Goal: Information Seeking & Learning: Learn about a topic

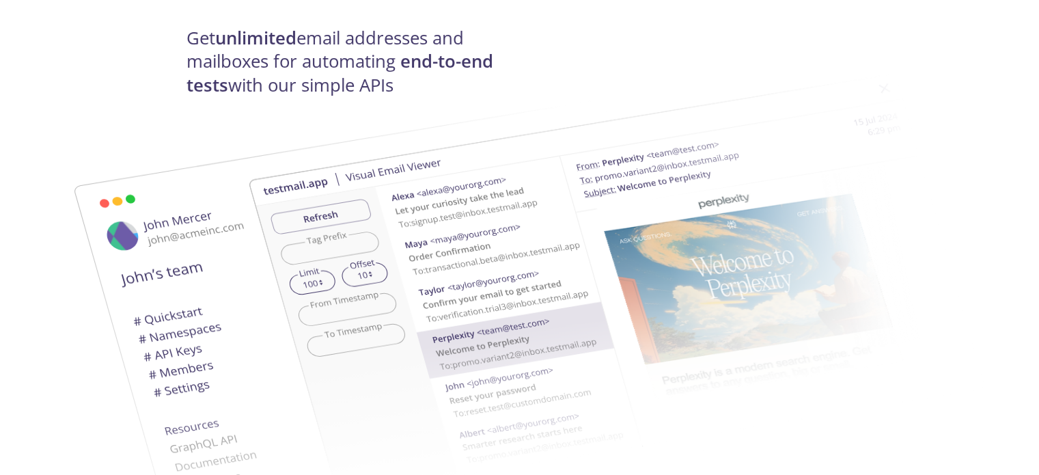
scroll to position [68, 0]
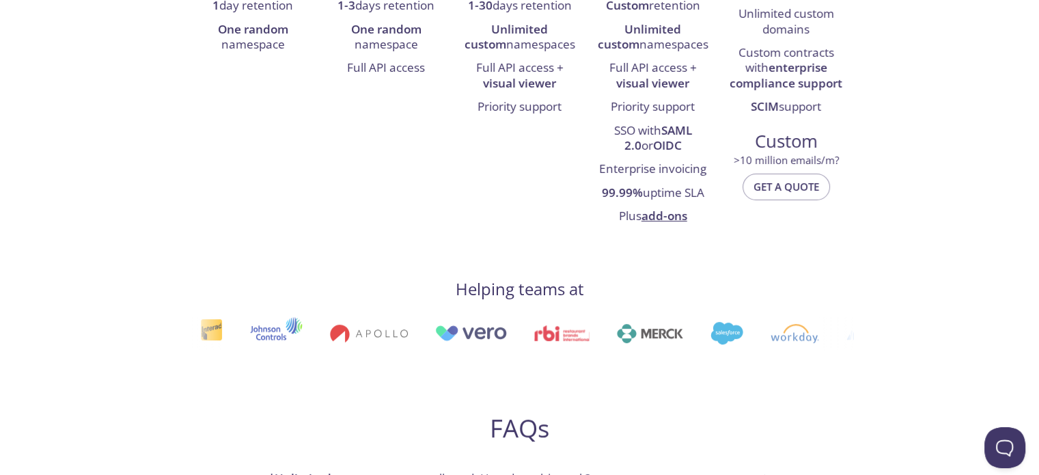
scroll to position [478, 0]
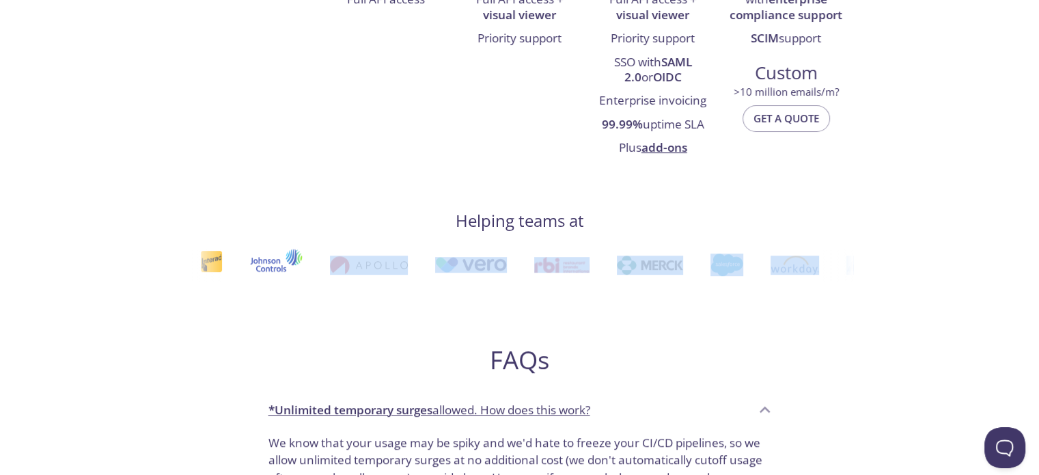
drag, startPoint x: 486, startPoint y: 282, endPoint x: 643, endPoint y: 261, distance: 157.9
click at [643, 261] on div "Pricing Free For side projects $0 /m always free, forever 100 emails/month Unli…" at bounding box center [519, 317] width 667 height 1388
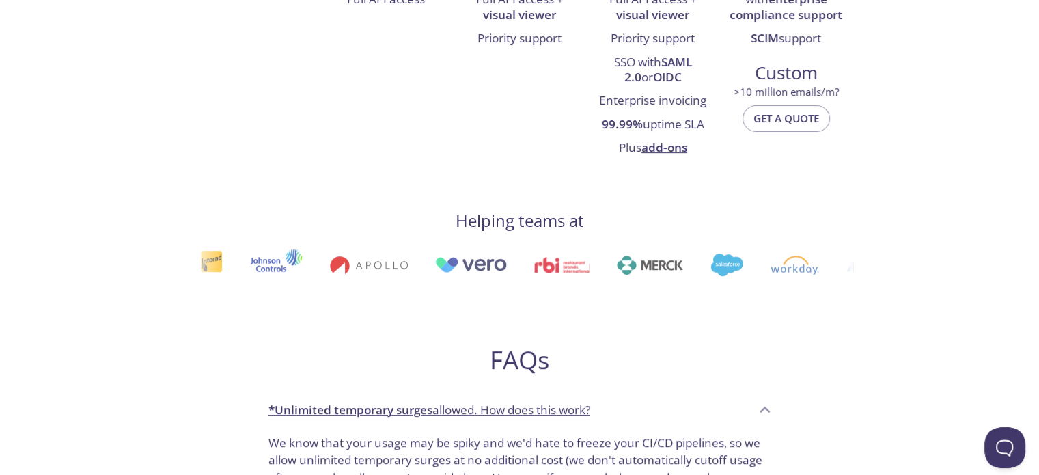
click at [574, 321] on div "Pricing Free For side projects $0 /m always free, forever 100 emails/month Unli…" at bounding box center [519, 317] width 667 height 1388
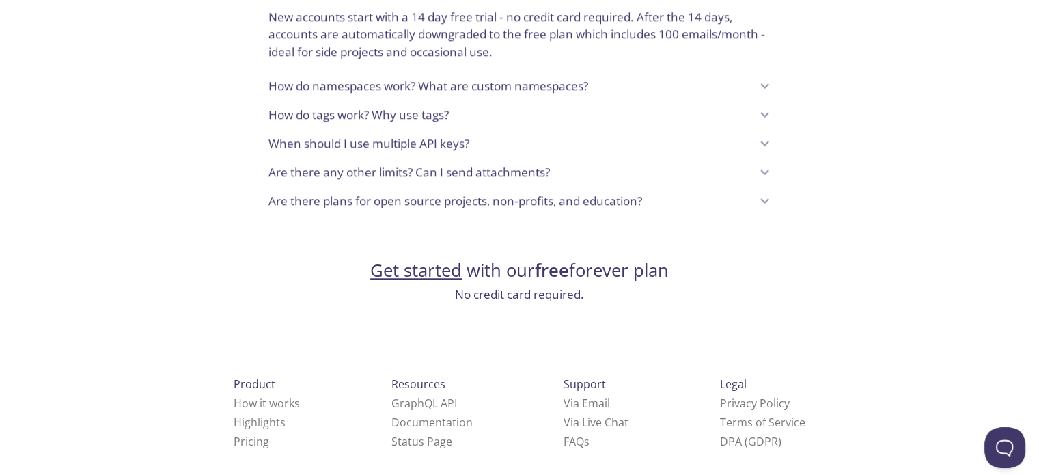
scroll to position [1200, 0]
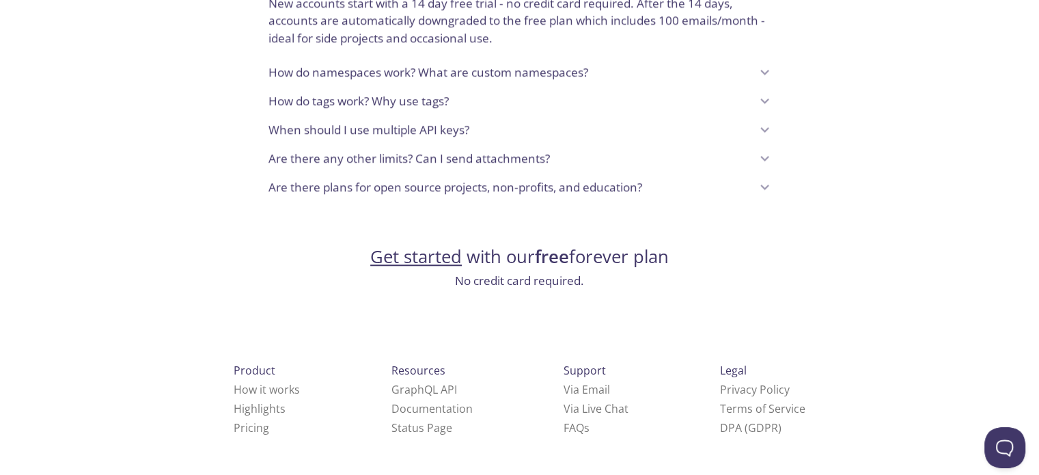
click at [386, 153] on p "Are there any other limits? Can I send attachments?" at bounding box center [408, 159] width 281 height 18
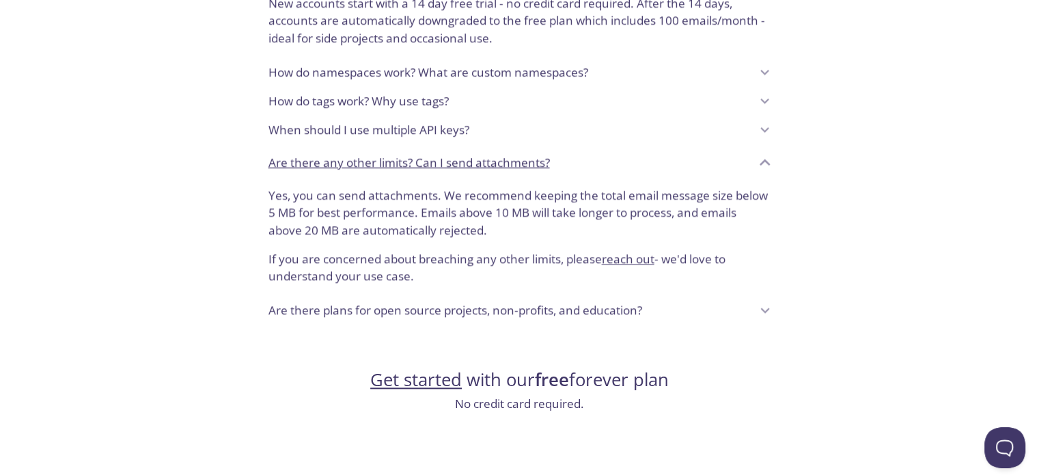
click at [386, 154] on p "Are there any other limits? Can I send attachments?" at bounding box center [408, 163] width 281 height 18
